Goal: Information Seeking & Learning: Find specific page/section

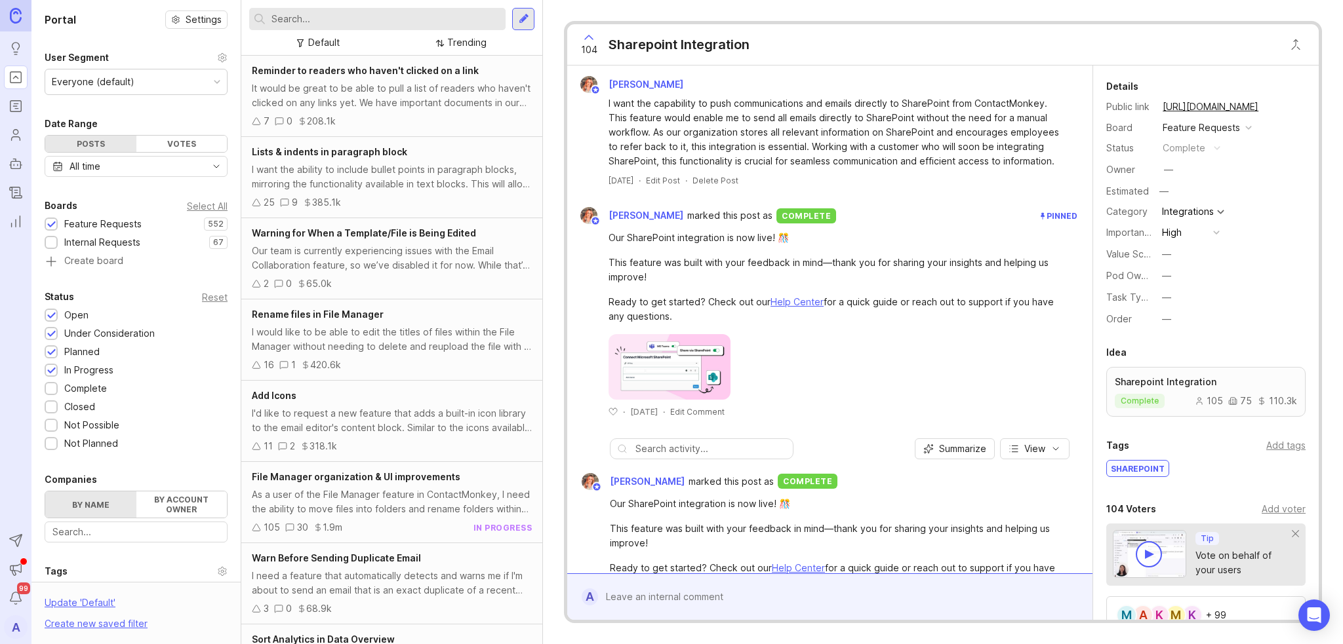
click at [388, 18] on input "text" at bounding box center [385, 19] width 229 height 14
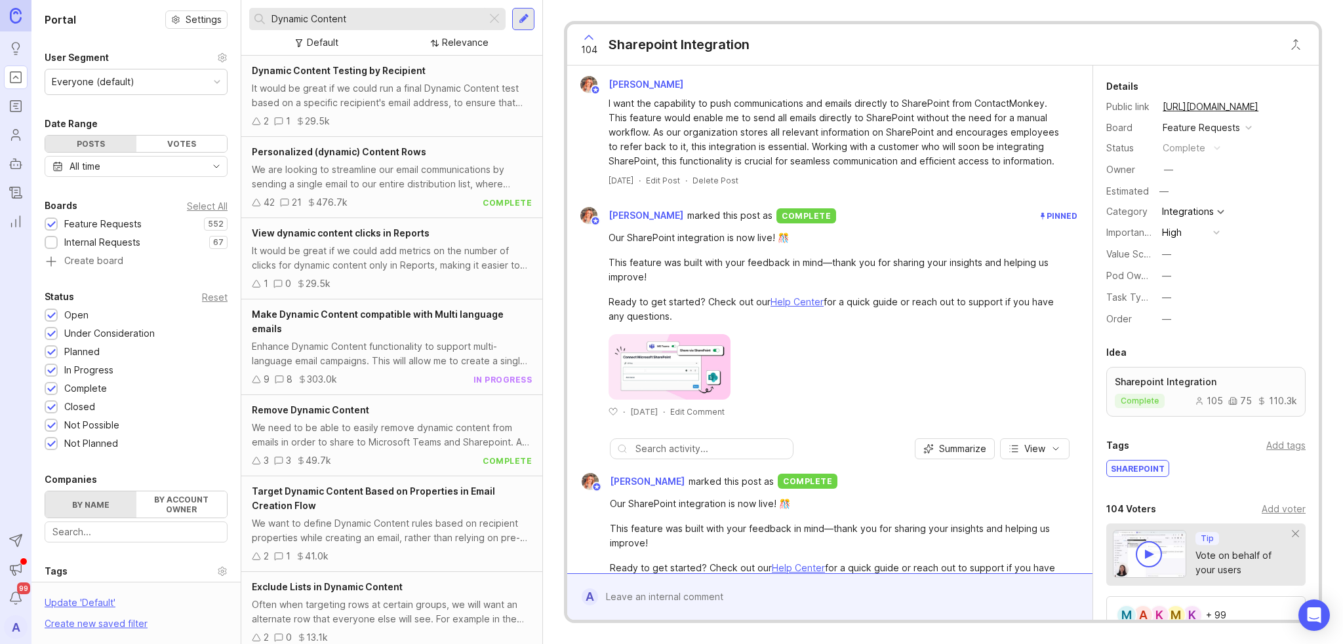
click at [388, 18] on input "Dynamic Content" at bounding box center [376, 19] width 210 height 14
type input "Dynamic Content Sharepoint"
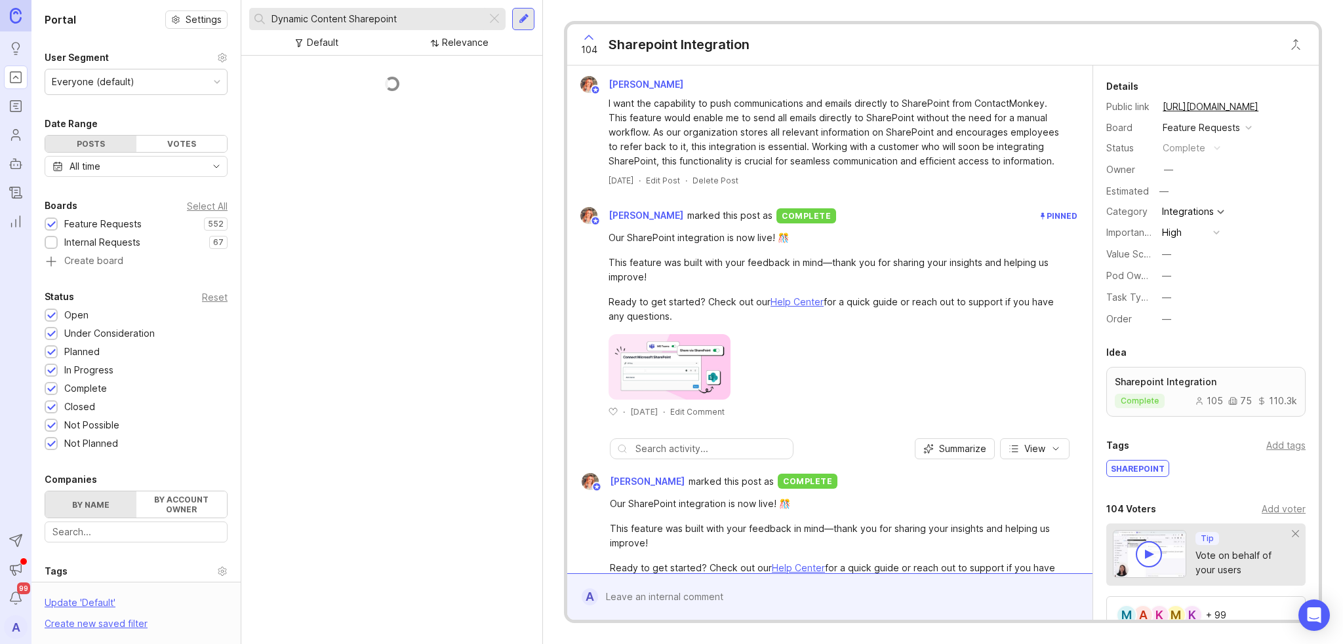
scroll to position [266, 0]
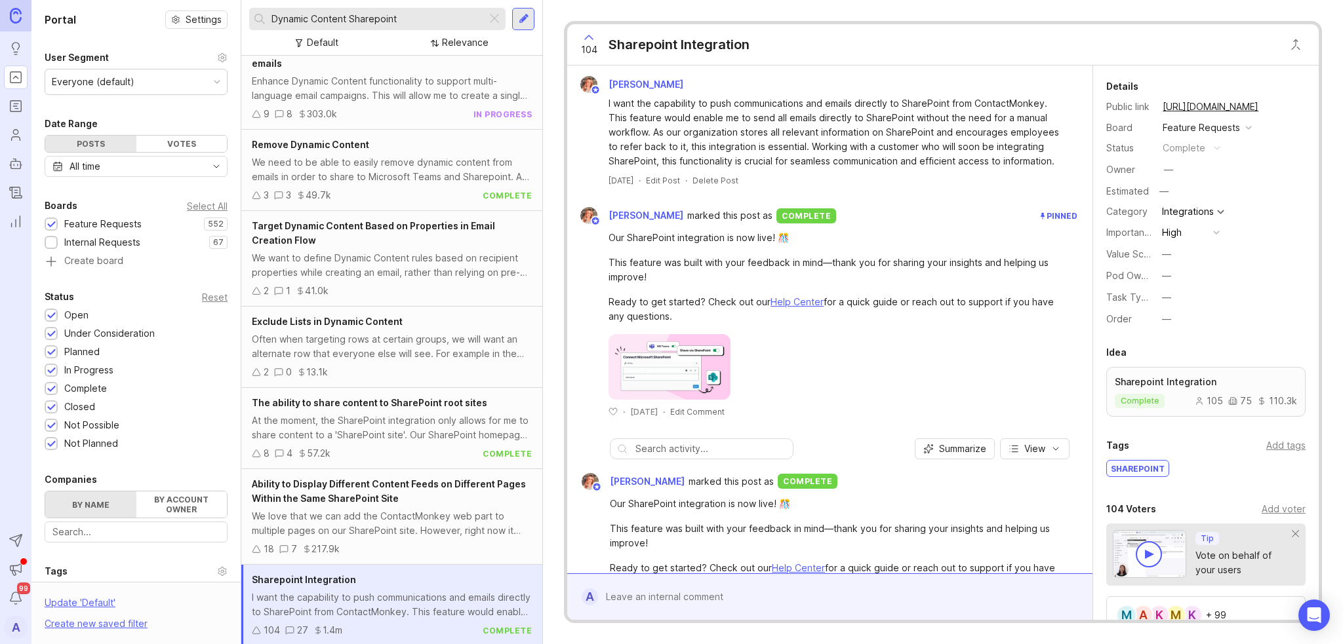
click at [387, 91] on div "Enhance Dynamic Content functionality to support multi-language email campaigns…" at bounding box center [392, 88] width 280 height 29
